Goal: Check status: Check status

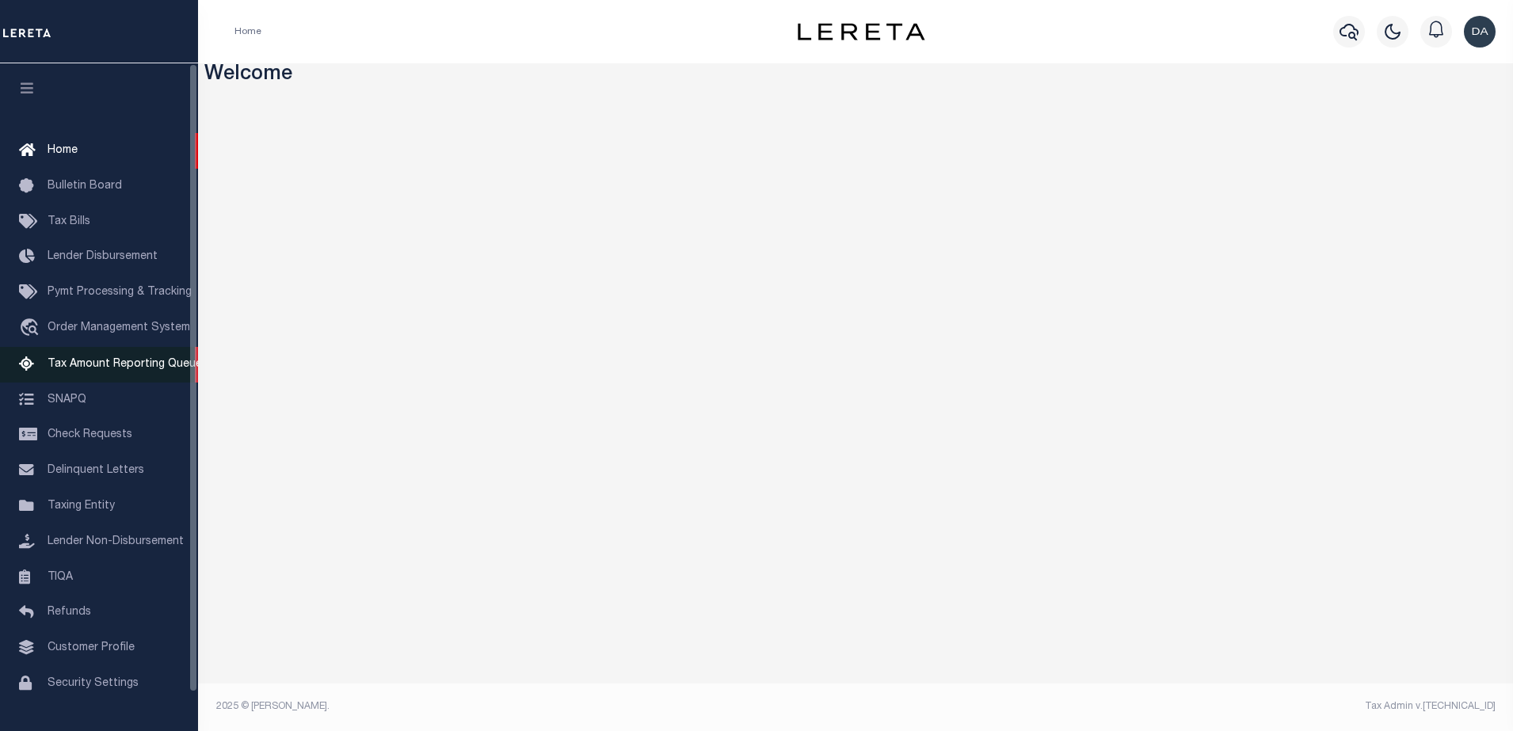
click at [141, 354] on link "Tax Amount Reporting Queue" at bounding box center [99, 365] width 198 height 36
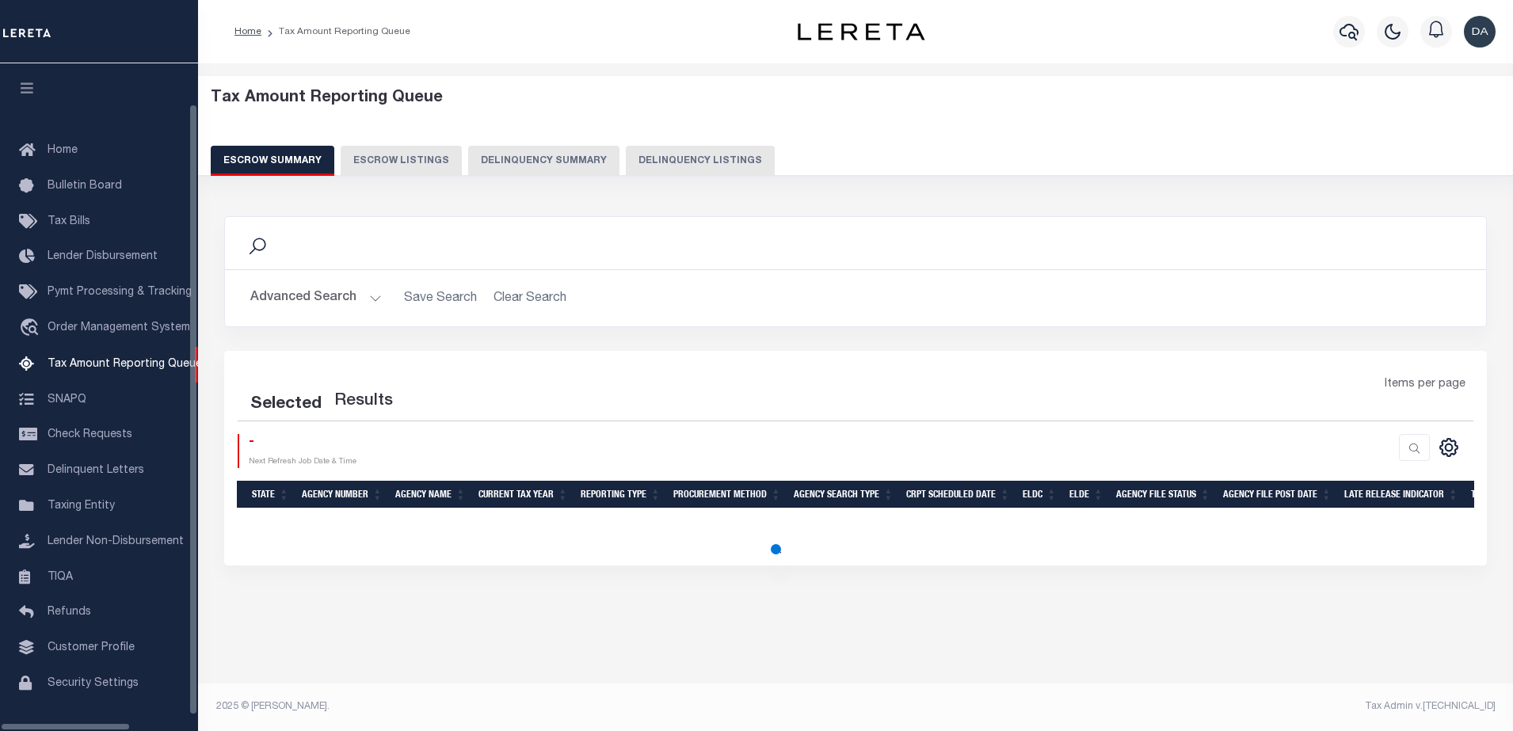
scroll to position [40, 0]
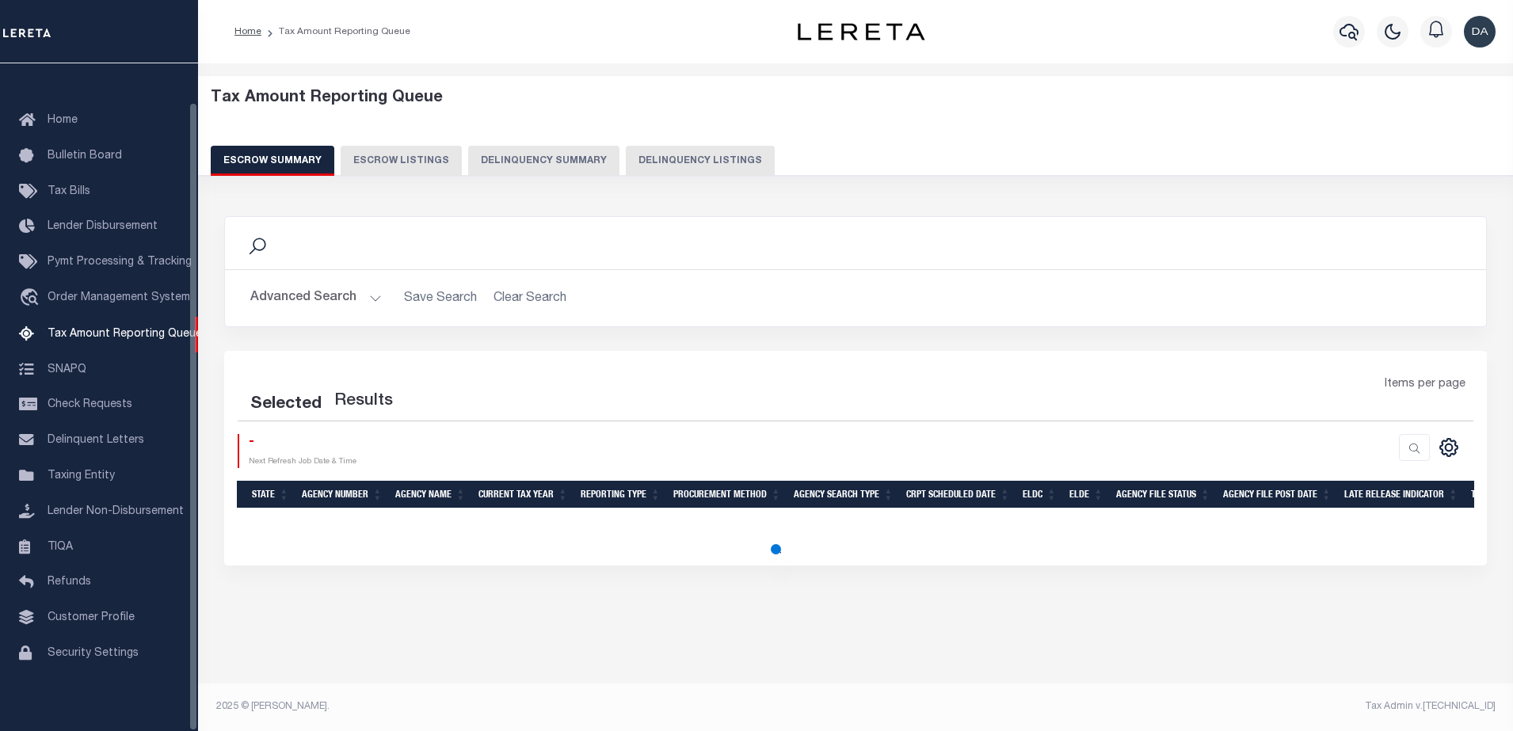
click at [562, 161] on button "Delinquency Summary" at bounding box center [543, 161] width 151 height 30
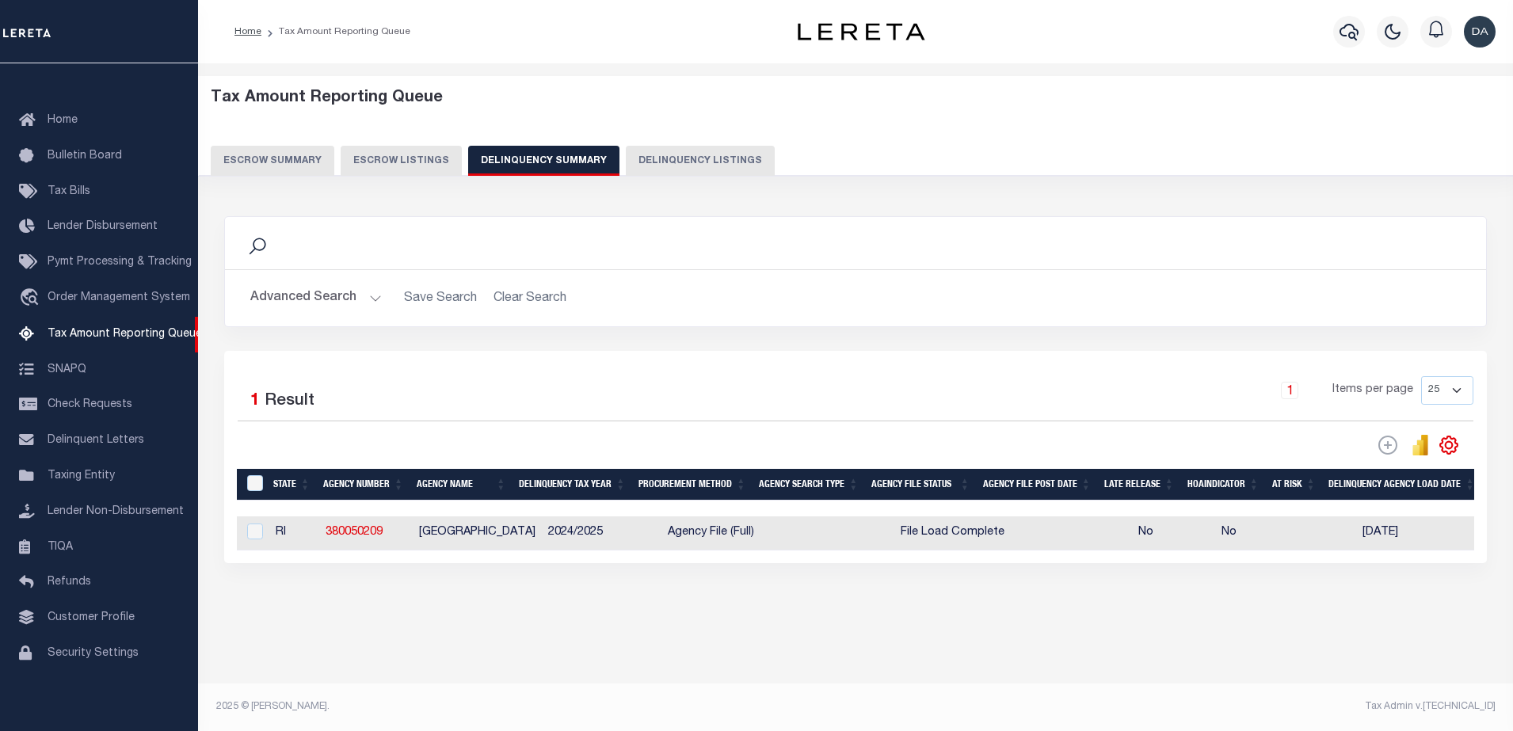
drag, startPoint x: 595, startPoint y: 565, endPoint x: 1000, endPoint y: 559, distance: 404.9
click at [1004, 555] on div "Selected 1 Result 1 Items per page 25 100 200 500 1000" at bounding box center [855, 457] width 1263 height 212
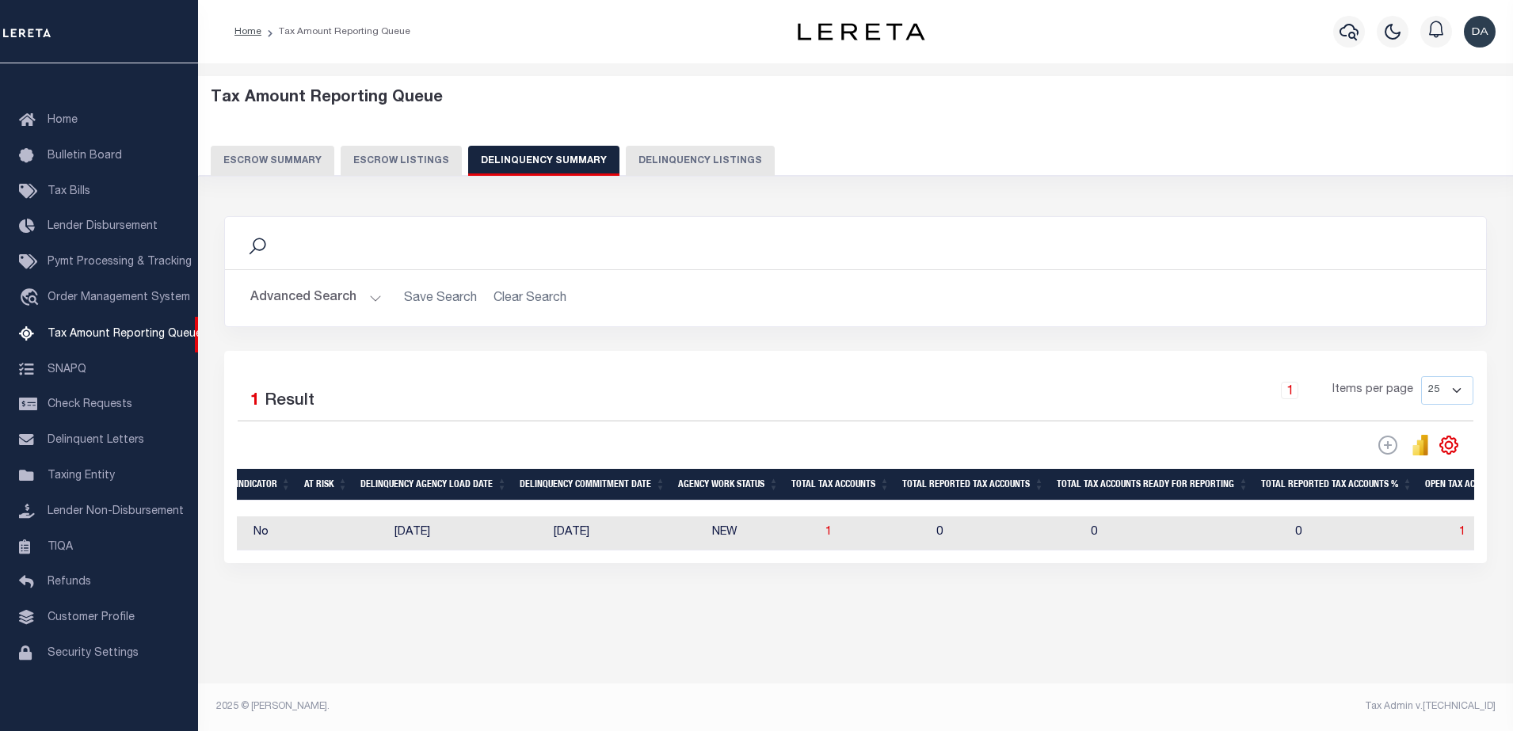
scroll to position [0, 0]
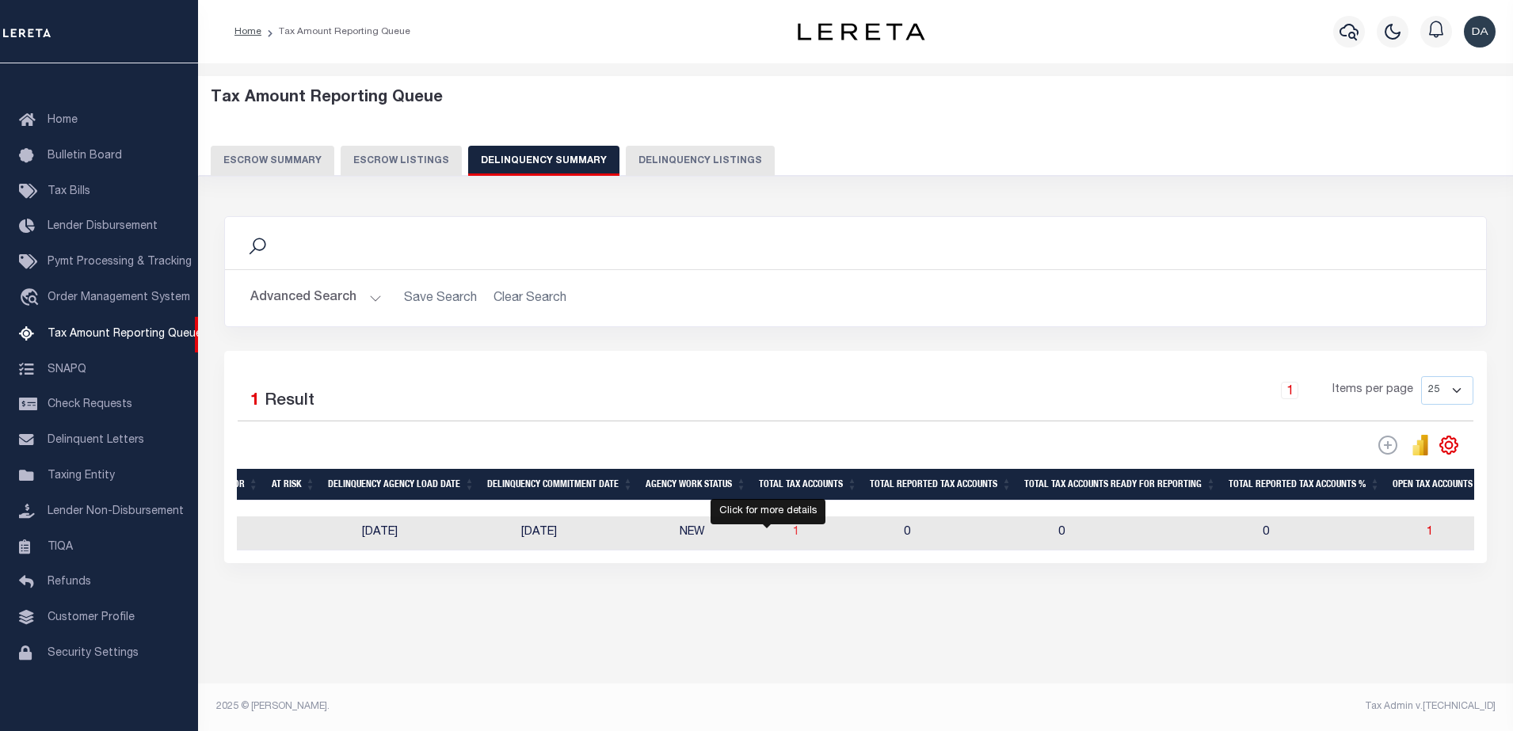
click at [793, 536] on span "1" at bounding box center [796, 532] width 6 height 11
select select "100"
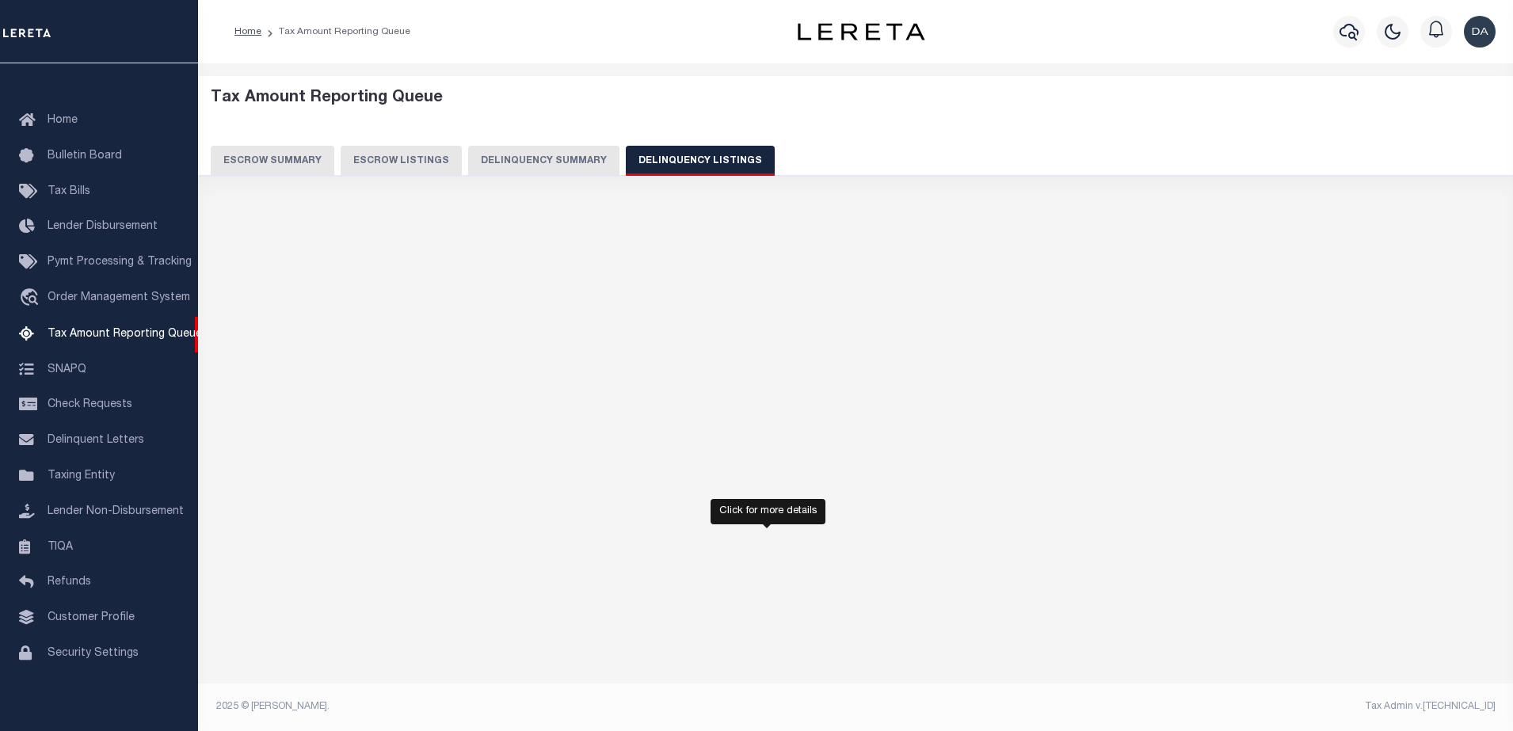
select select "100"
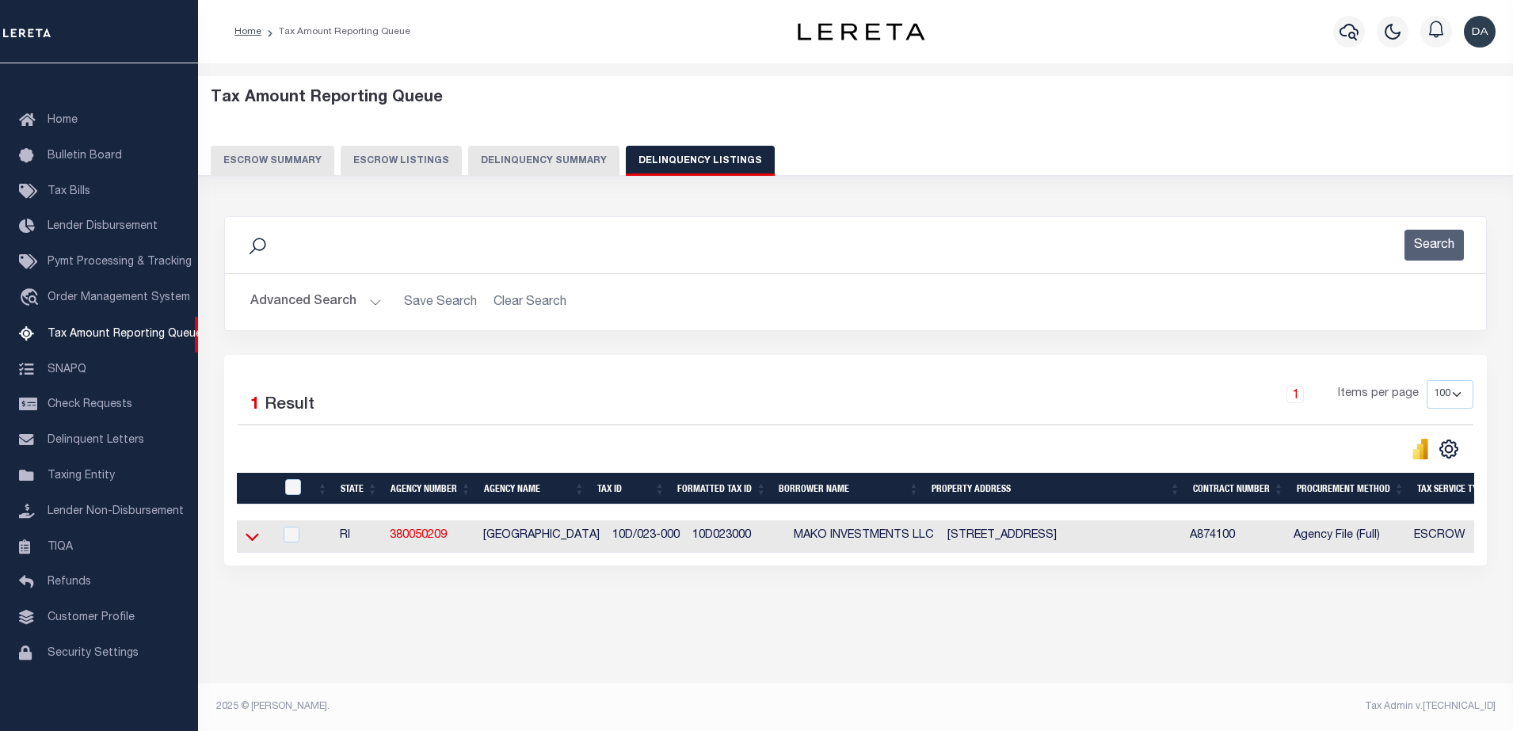
click at [252, 545] on icon at bounding box center [252, 536] width 13 height 17
